Goal: Transaction & Acquisition: Purchase product/service

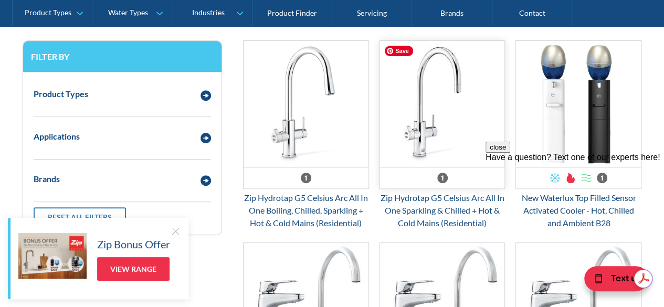
click at [429, 137] on img "Email Form 3" at bounding box center [442, 104] width 125 height 126
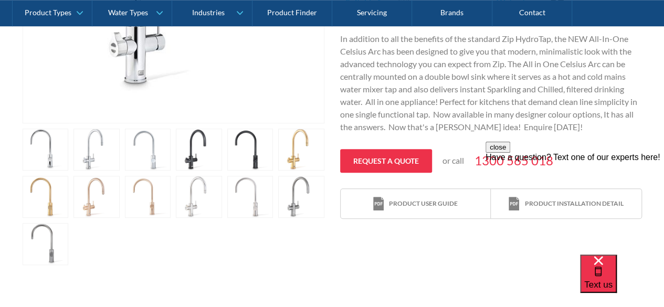
scroll to position [397, 0]
click at [296, 161] on link "open lightbox" at bounding box center [301, 149] width 46 height 42
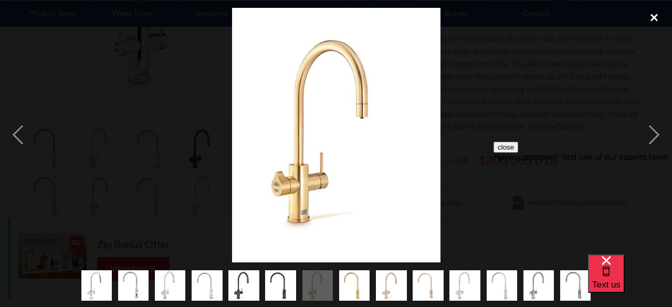
click at [655, 17] on div "close lightbox" at bounding box center [655, 17] width 36 height 23
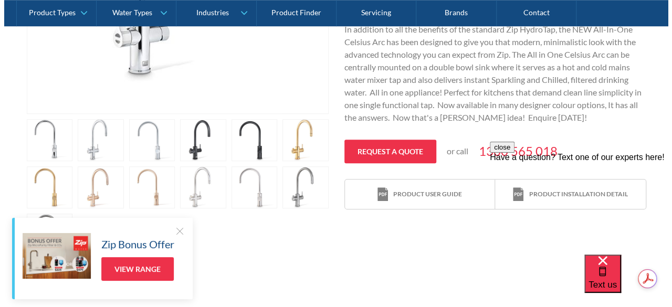
scroll to position [409, 0]
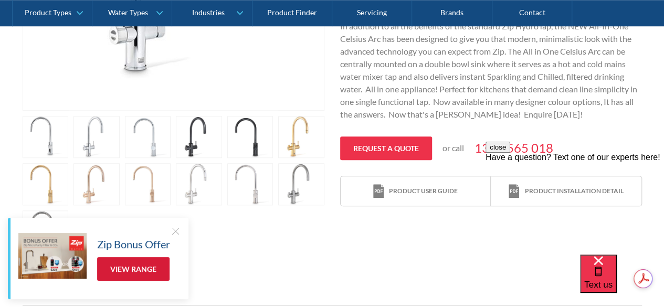
click at [134, 270] on link "View Range" at bounding box center [133, 269] width 72 height 24
click at [292, 136] on link "open lightbox" at bounding box center [301, 137] width 46 height 42
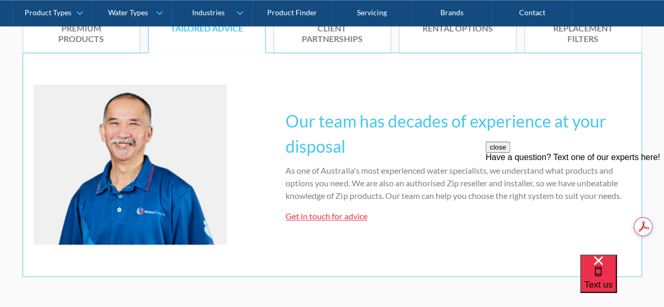
scroll to position [717, 0]
